Goal: Check status: Check status

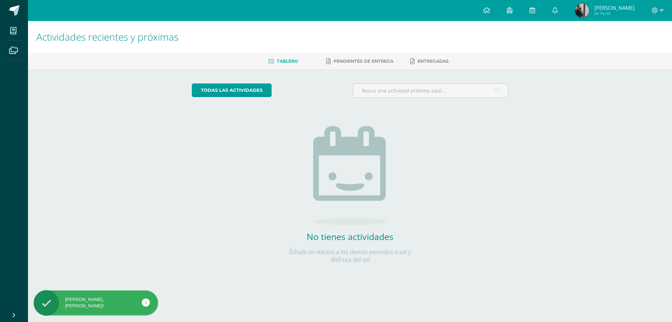
click at [584, 8] on img at bounding box center [582, 11] width 14 height 14
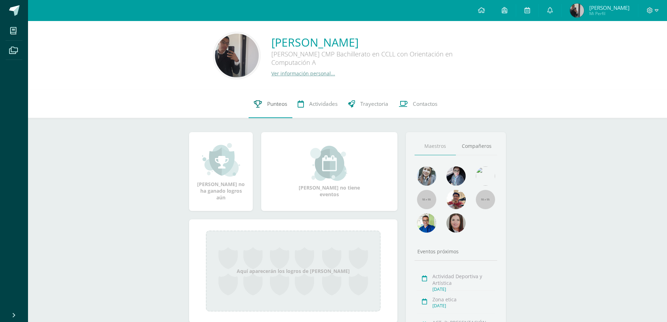
click at [265, 105] on link "Punteos" at bounding box center [271, 104] width 44 height 28
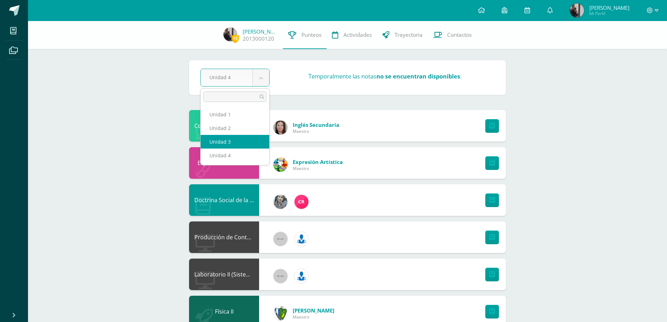
select select "Unidad 3"
